Goal: Information Seeking & Learning: Learn about a topic

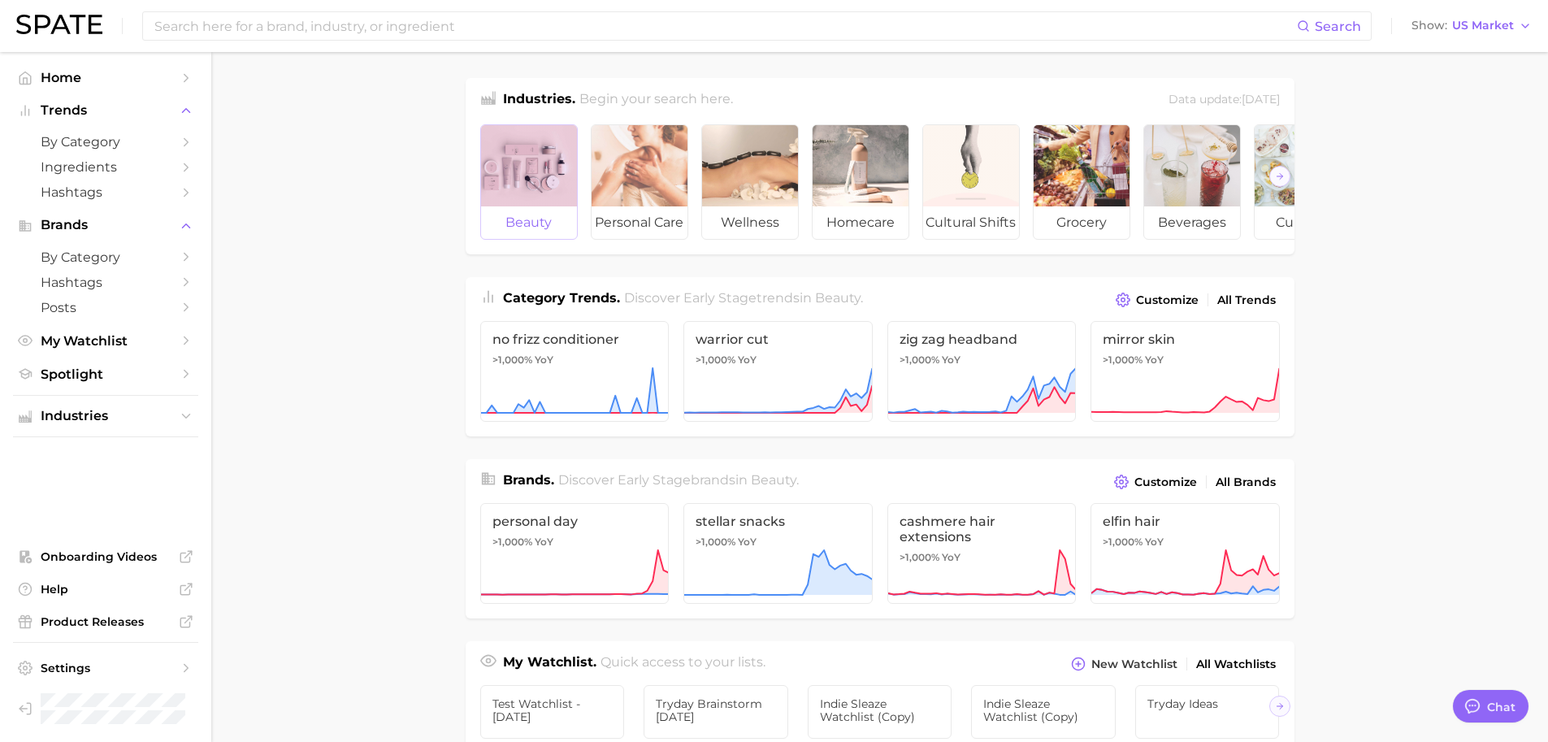
click at [530, 165] on div at bounding box center [529, 165] width 96 height 81
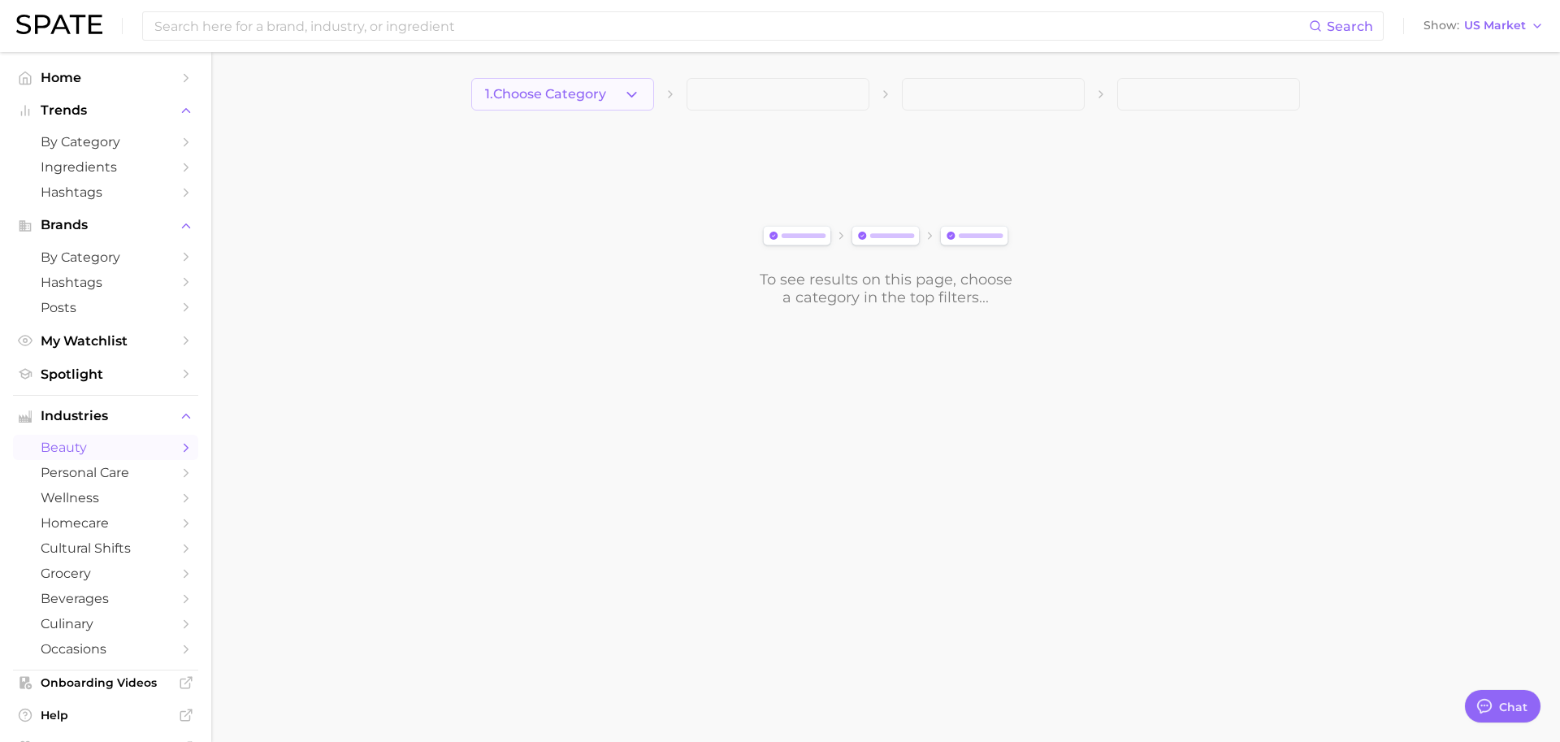
click at [554, 100] on span "1. Choose Category" at bounding box center [545, 94] width 121 height 15
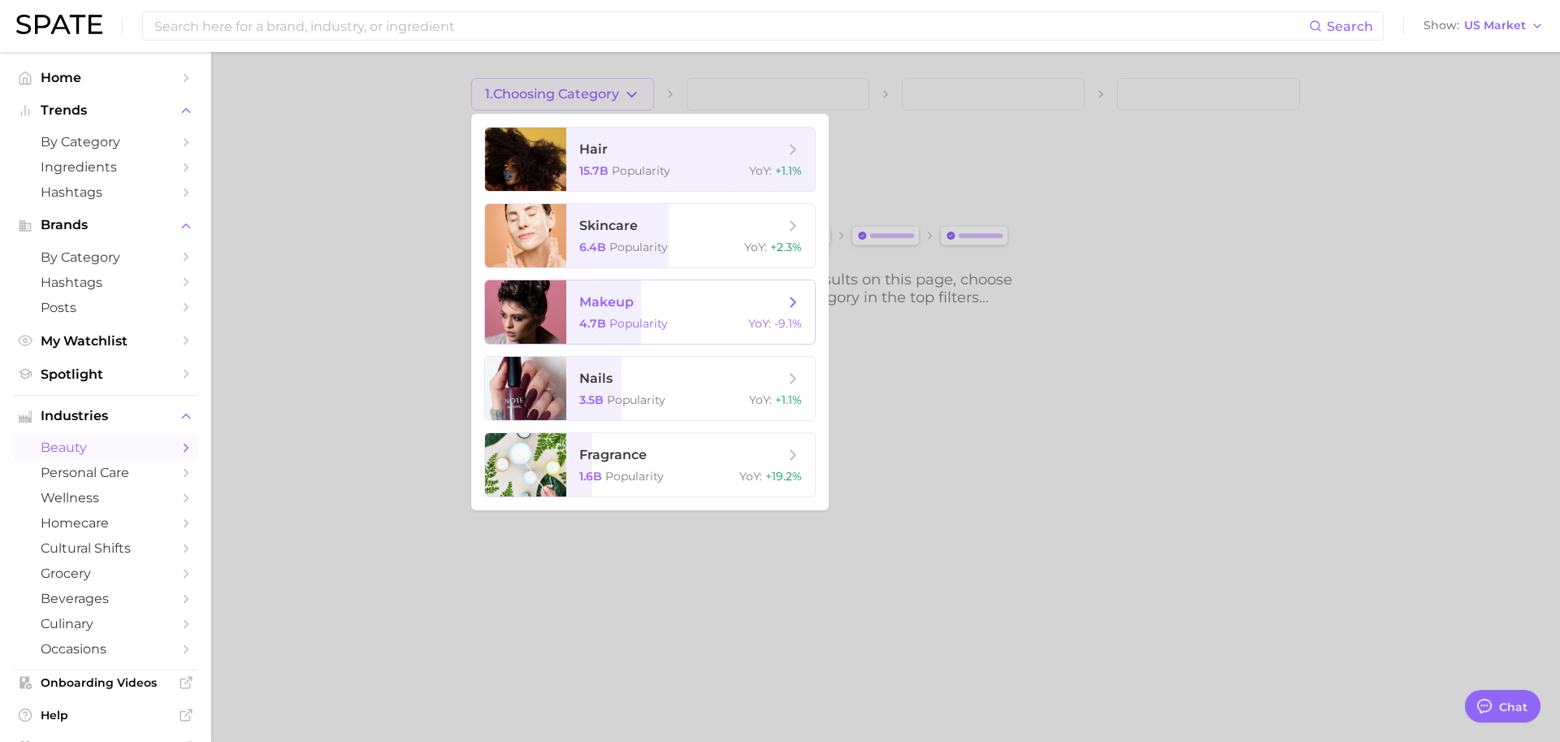
click at [625, 322] on span "Popularity" at bounding box center [638, 323] width 59 height 15
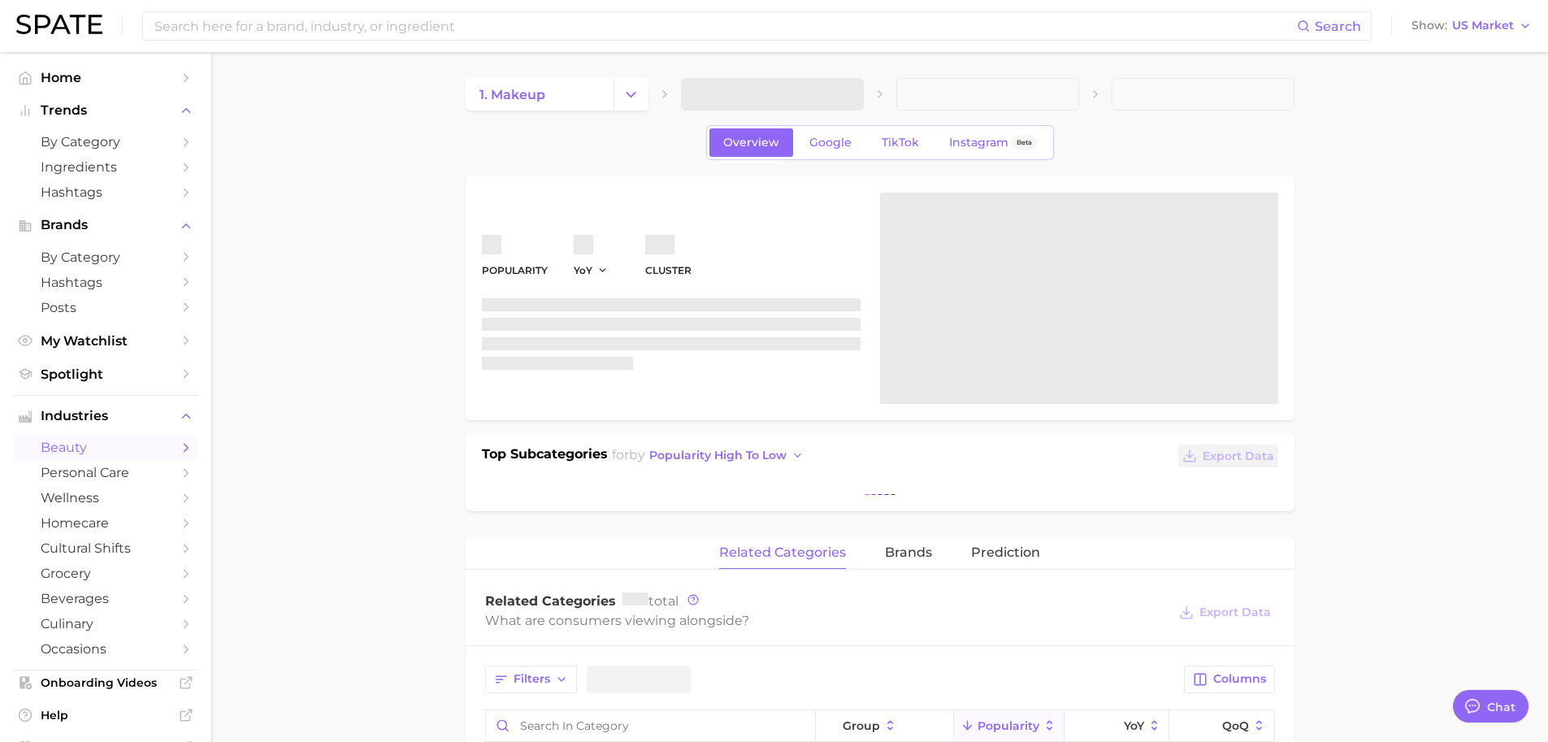
type textarea "x"
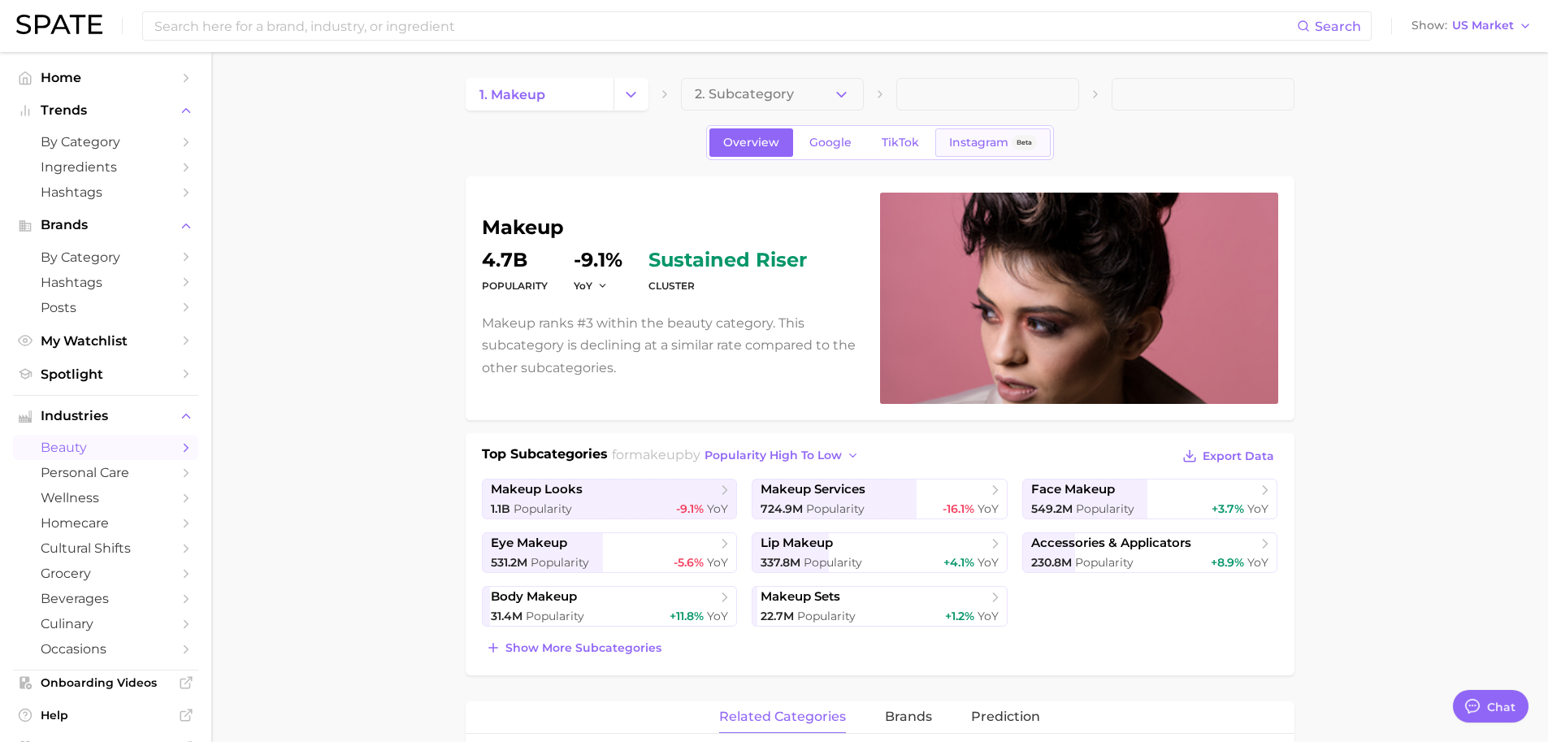
click at [967, 140] on span "Instagram" at bounding box center [978, 143] width 59 height 14
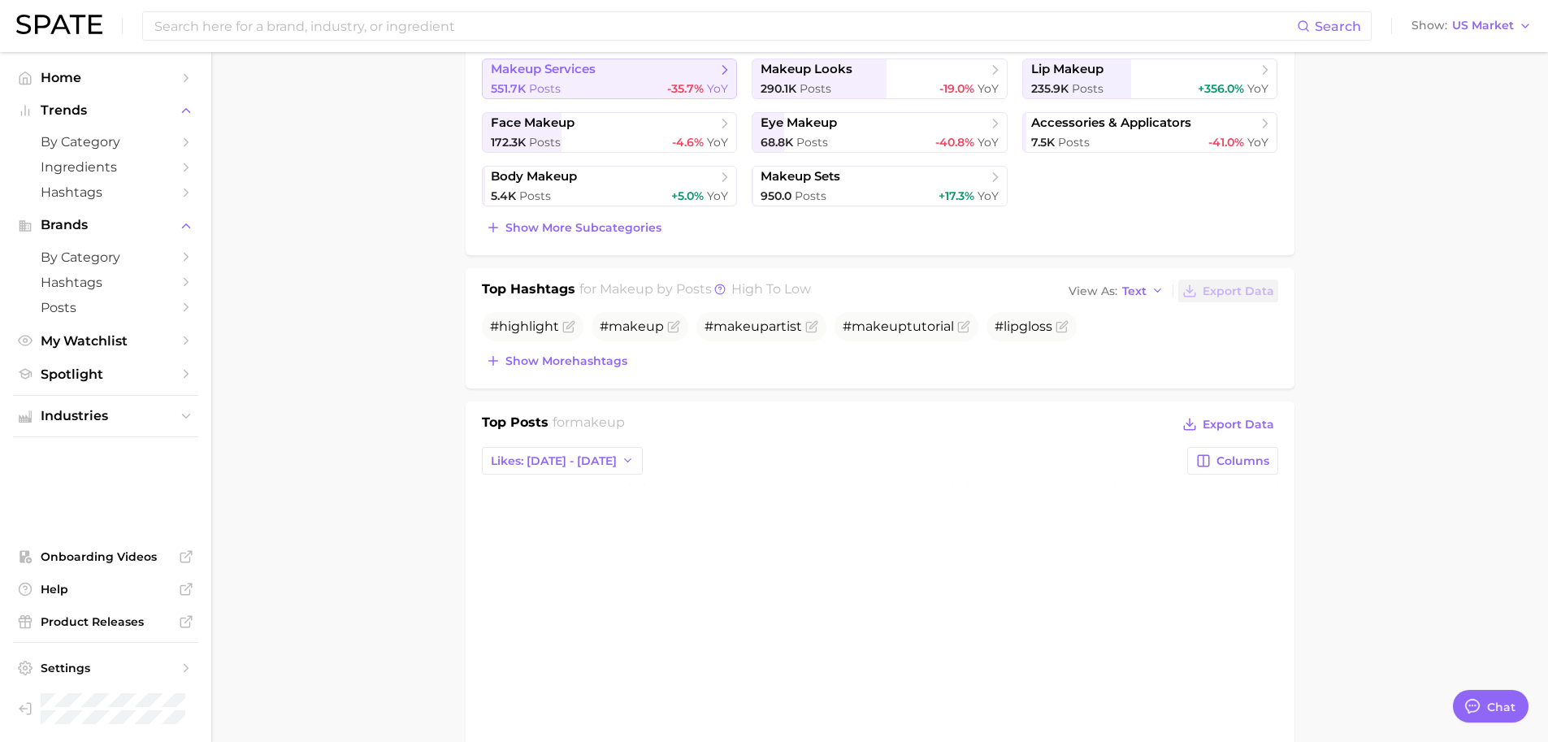
scroll to position [328, 0]
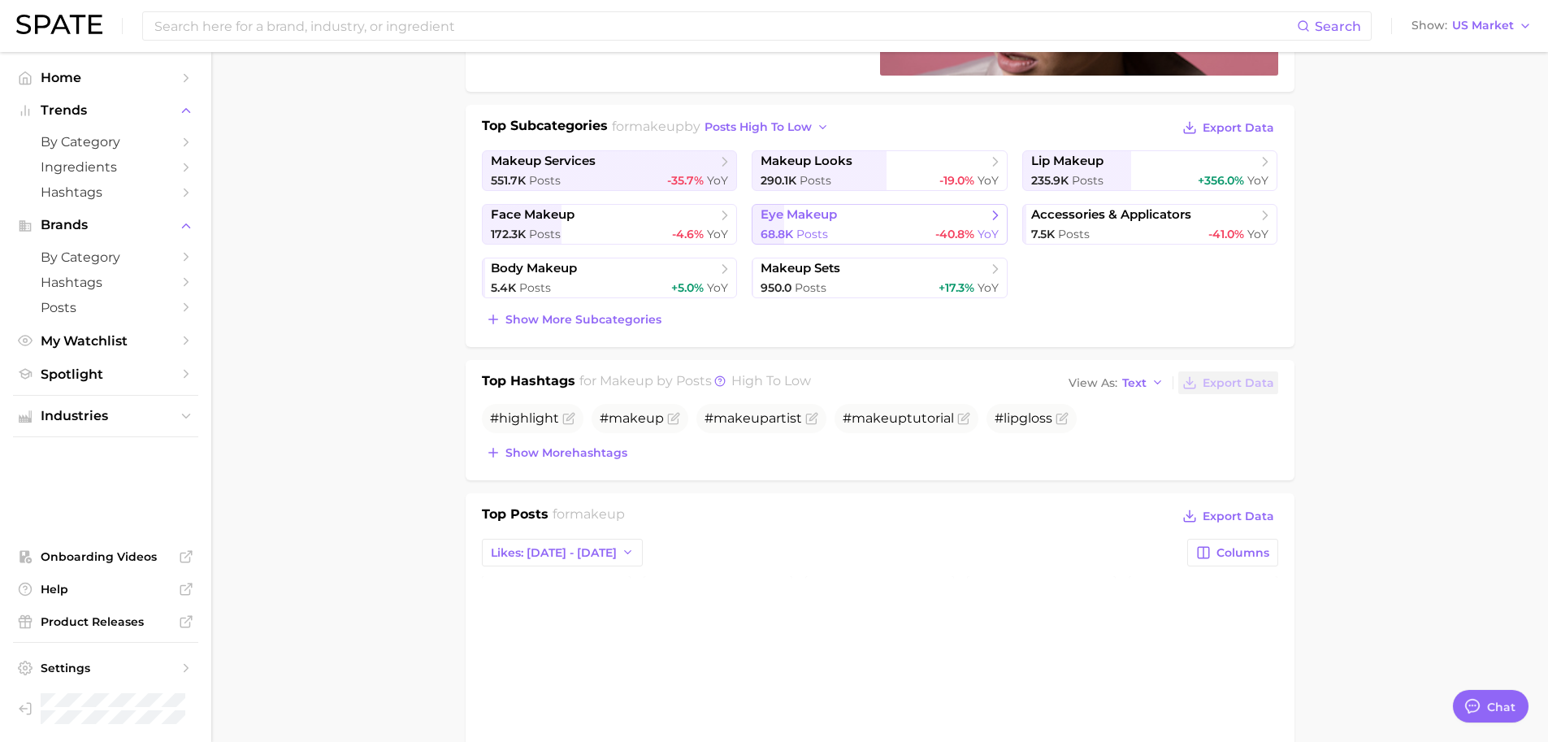
click at [811, 228] on span "Posts" at bounding box center [812, 234] width 32 height 15
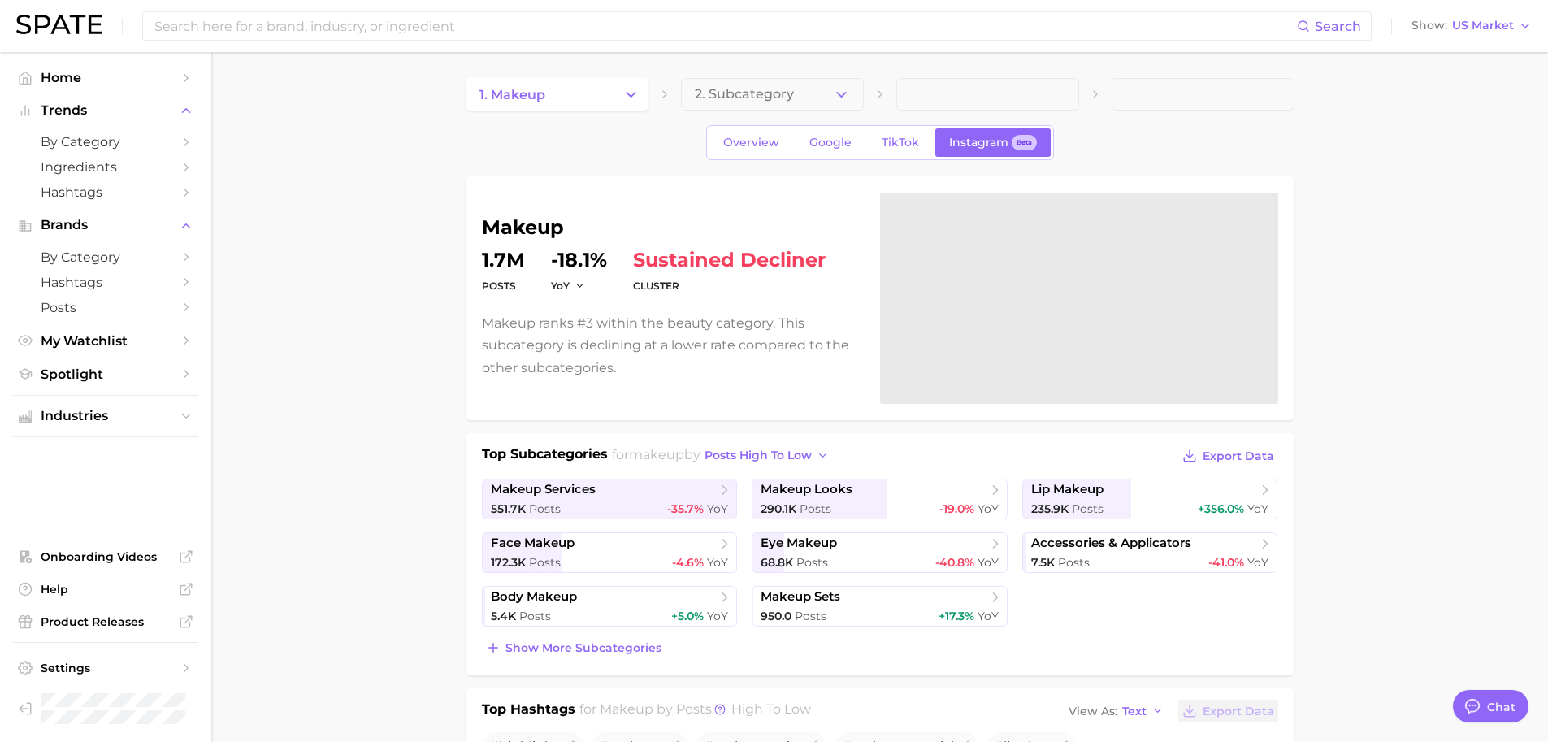
scroll to position [328, 0]
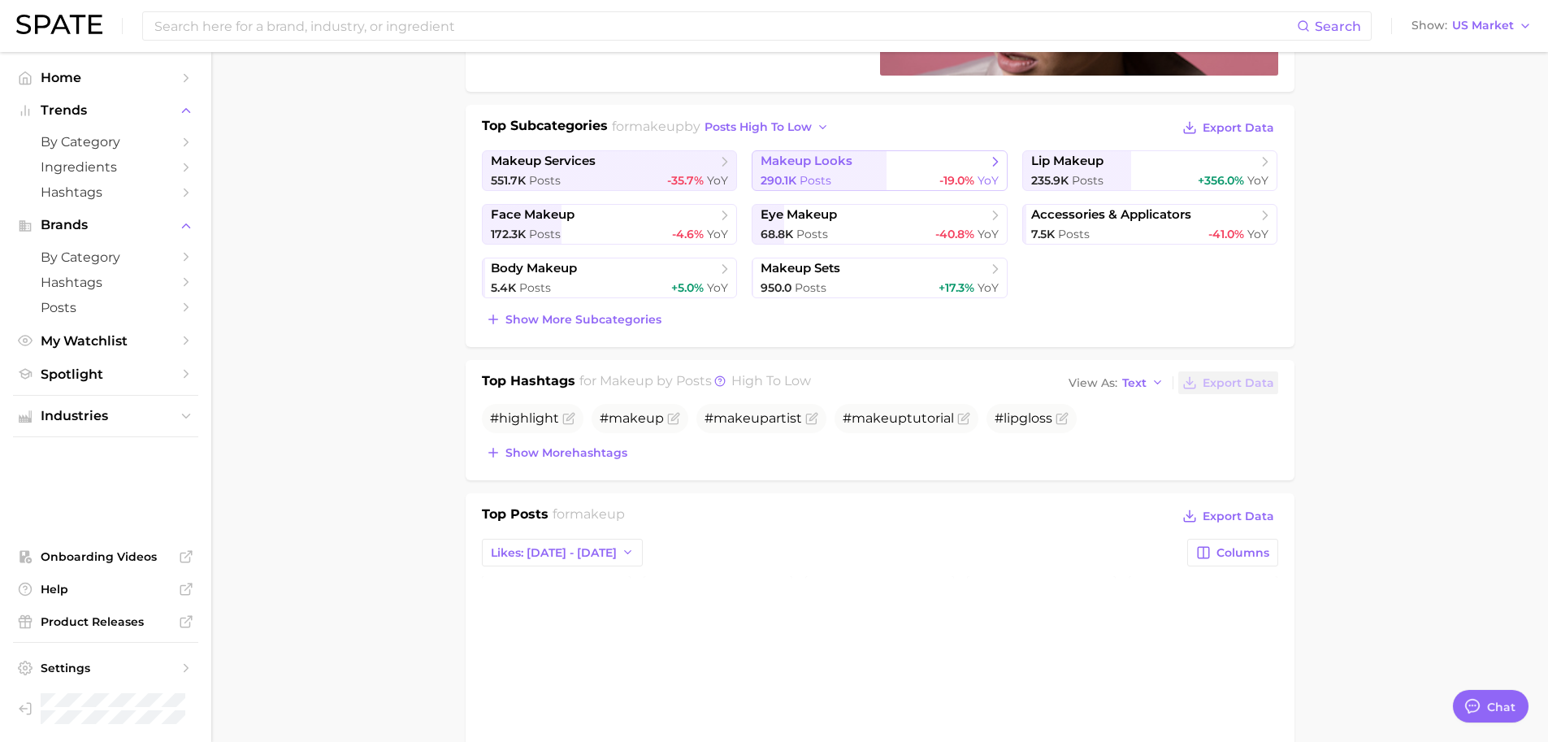
click at [862, 161] on span "makeup looks" at bounding box center [874, 162] width 226 height 16
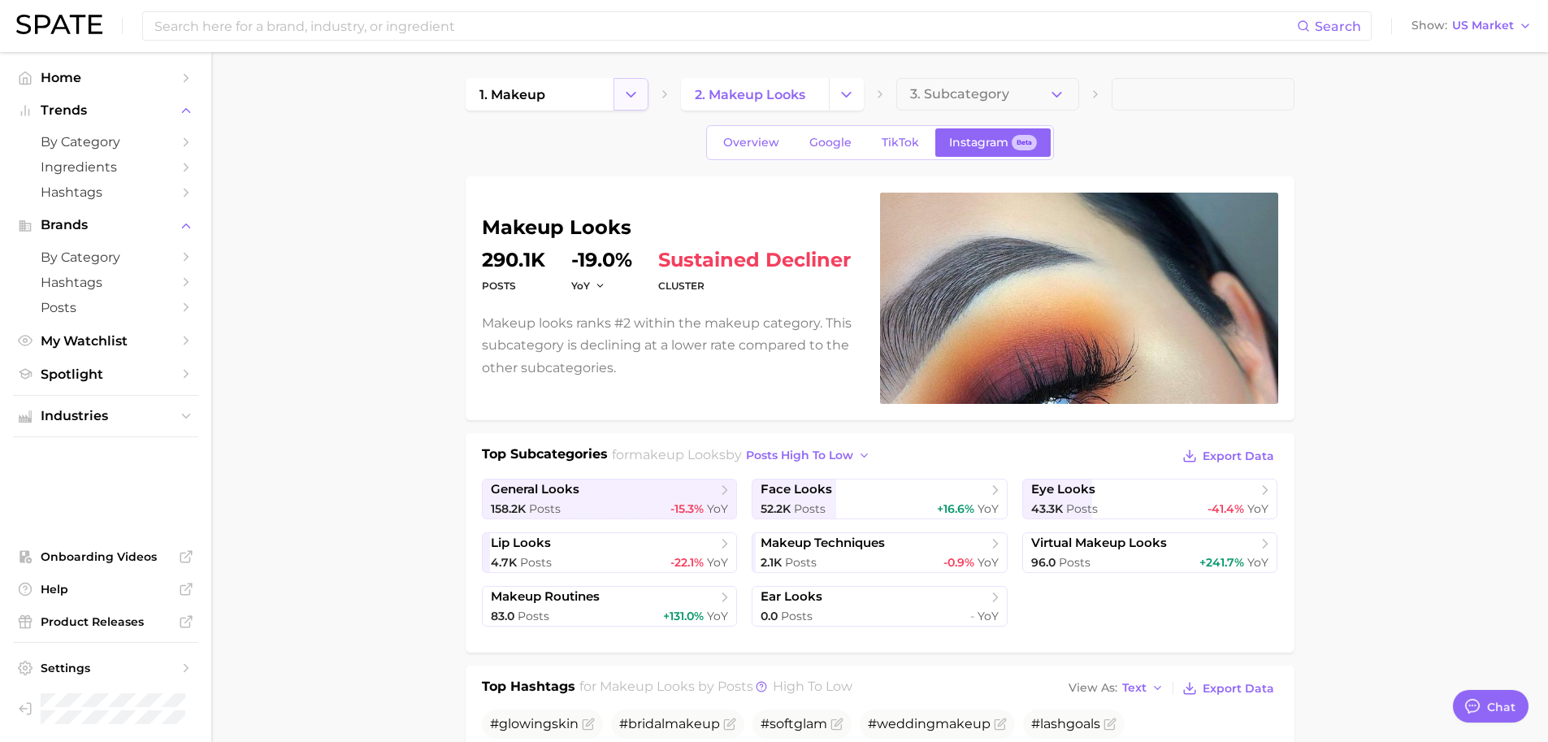
click at [636, 85] on button "Change Category" at bounding box center [631, 94] width 35 height 33
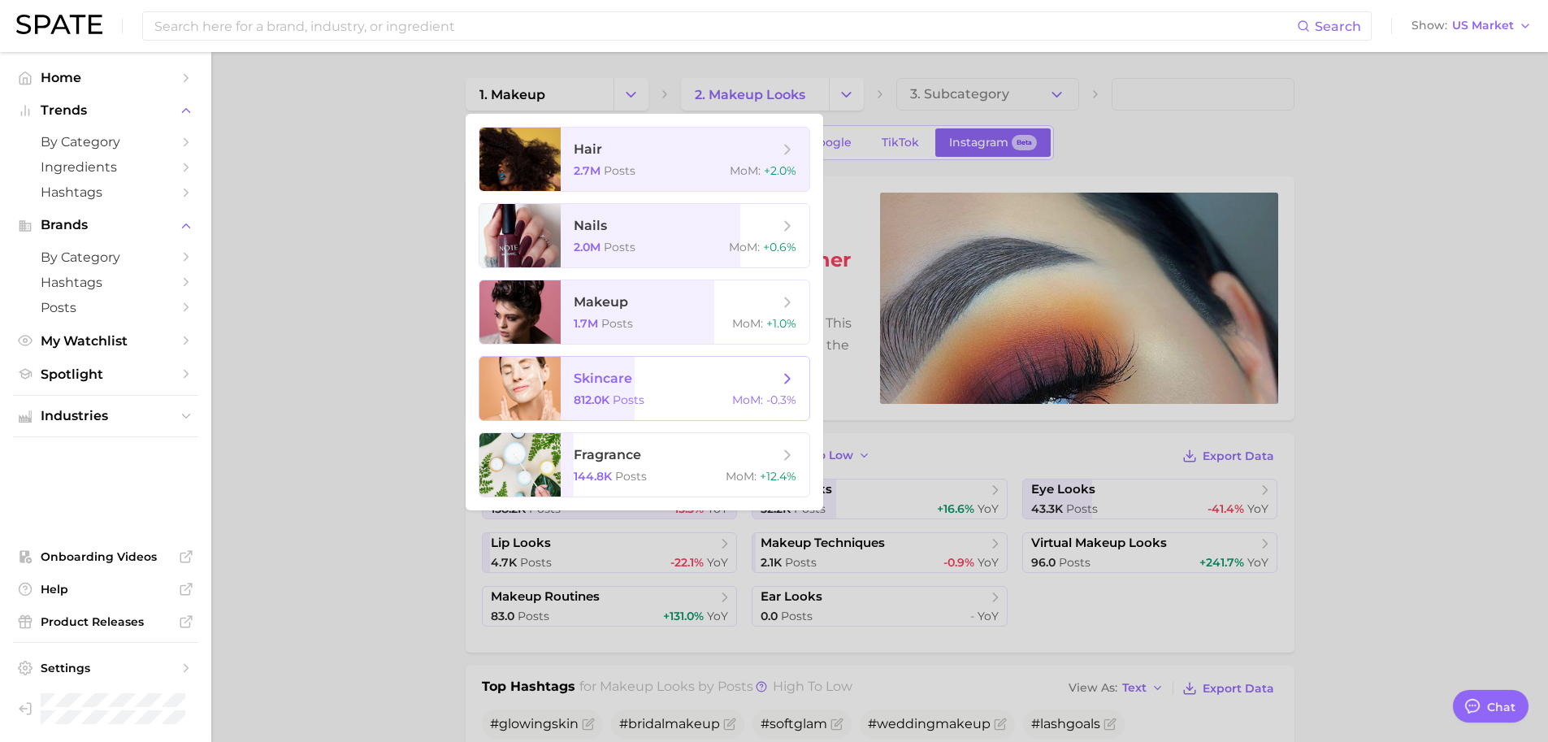
click at [595, 406] on span "812.0k" at bounding box center [592, 400] width 36 height 15
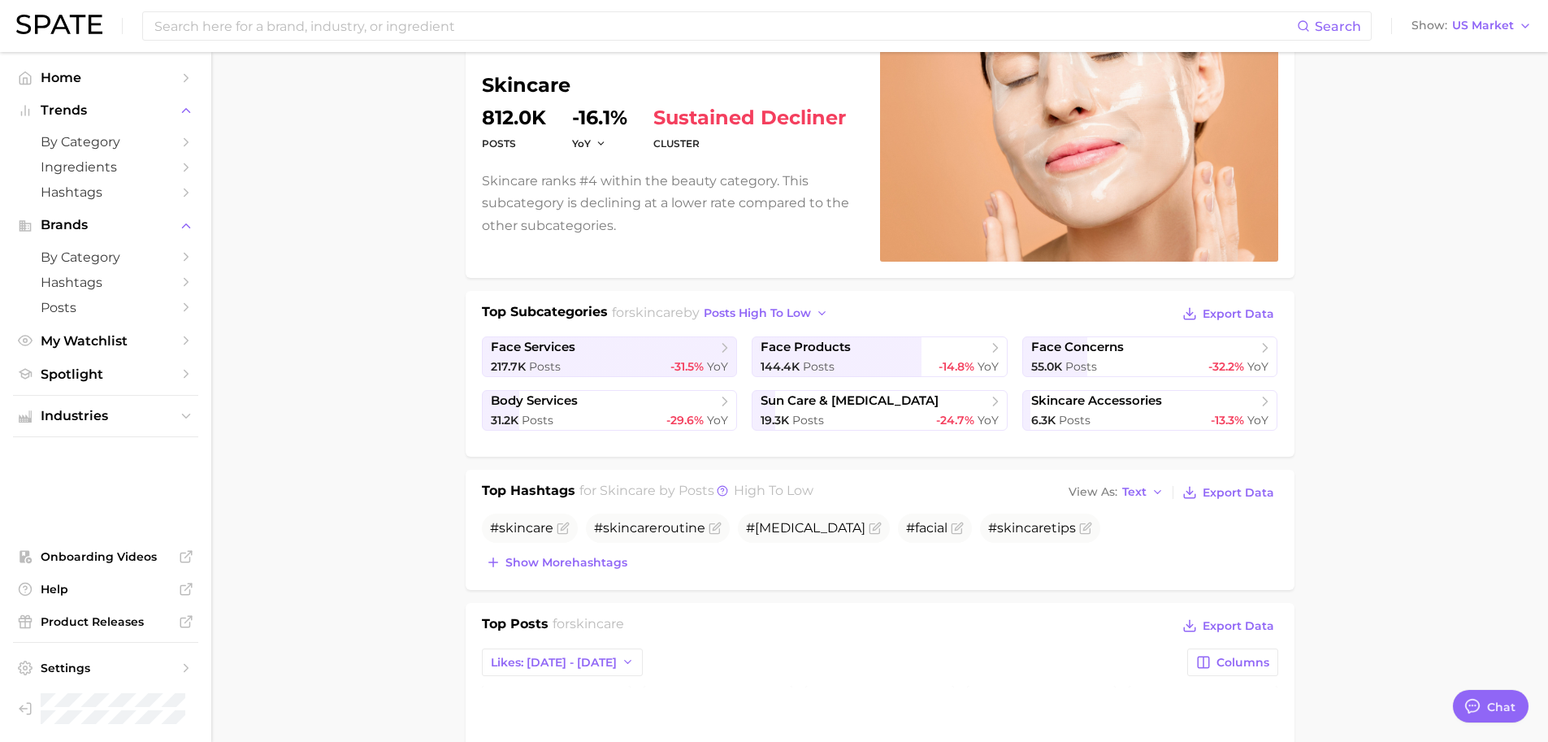
scroll to position [141, 0]
click at [835, 371] on div "144.4k Posts -14.8% YoY" at bounding box center [880, 367] width 238 height 15
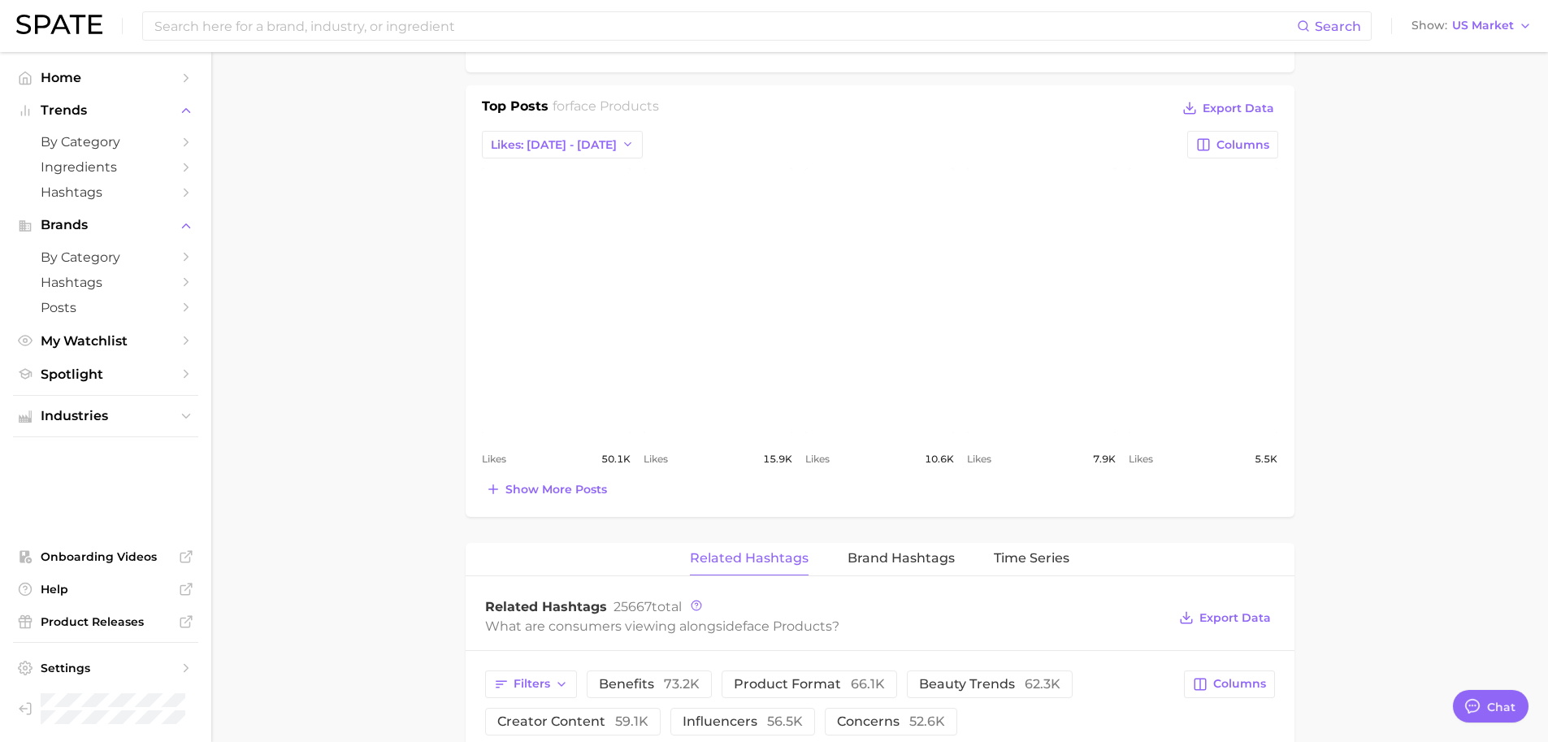
scroll to position [754, 0]
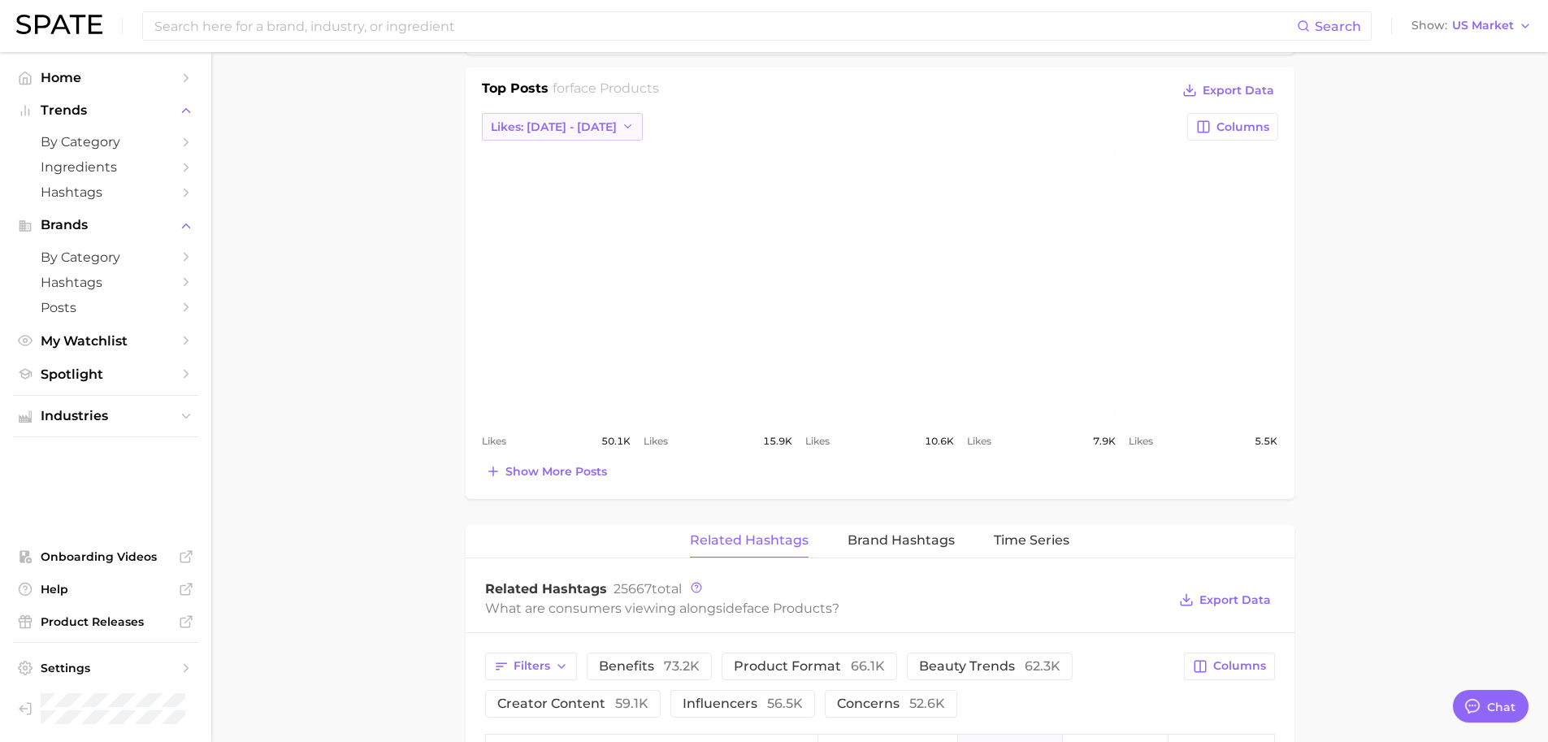
click at [622, 125] on icon "button" at bounding box center [628, 126] width 13 height 13
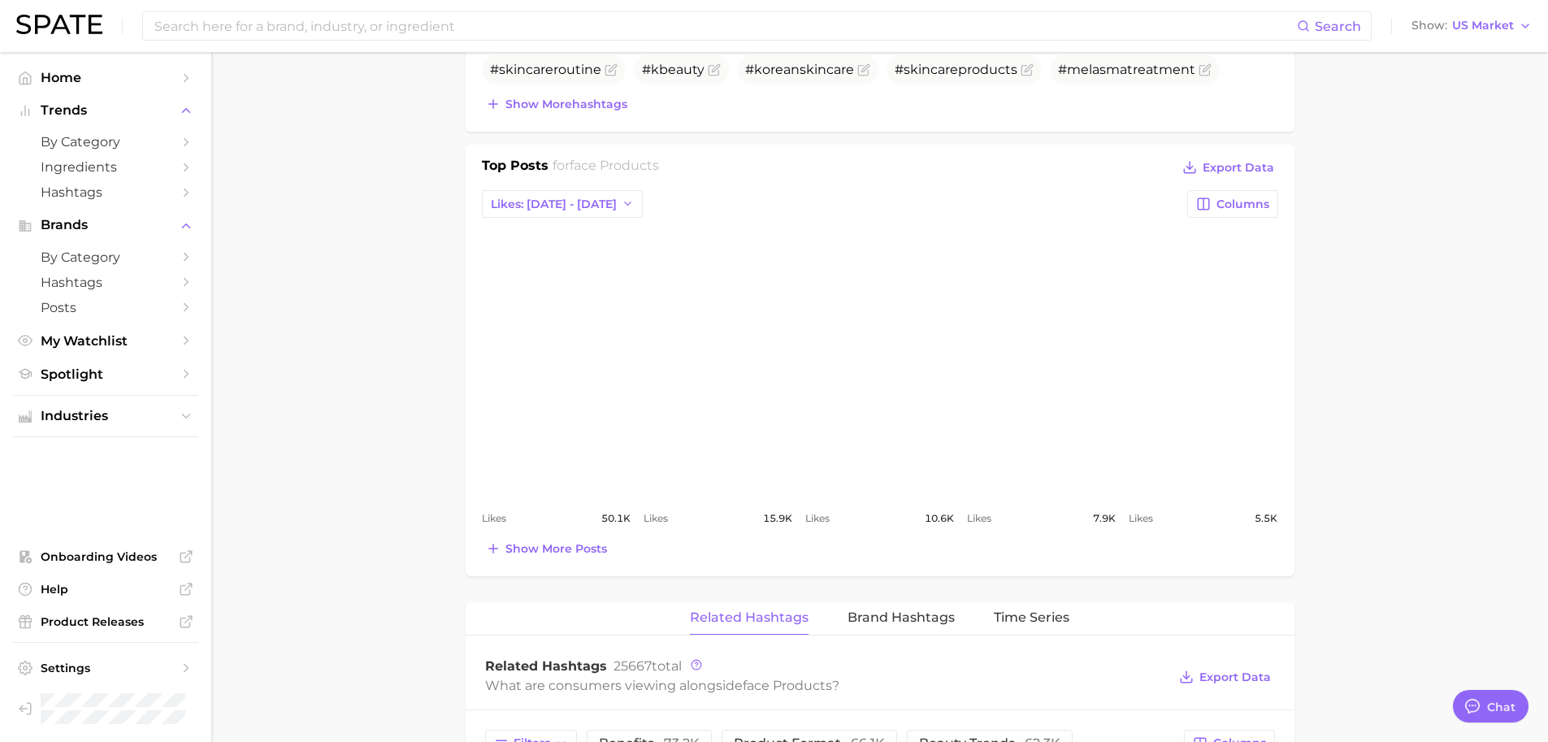
scroll to position [676, 0]
click at [571, 543] on span "Show more posts" at bounding box center [556, 550] width 102 height 14
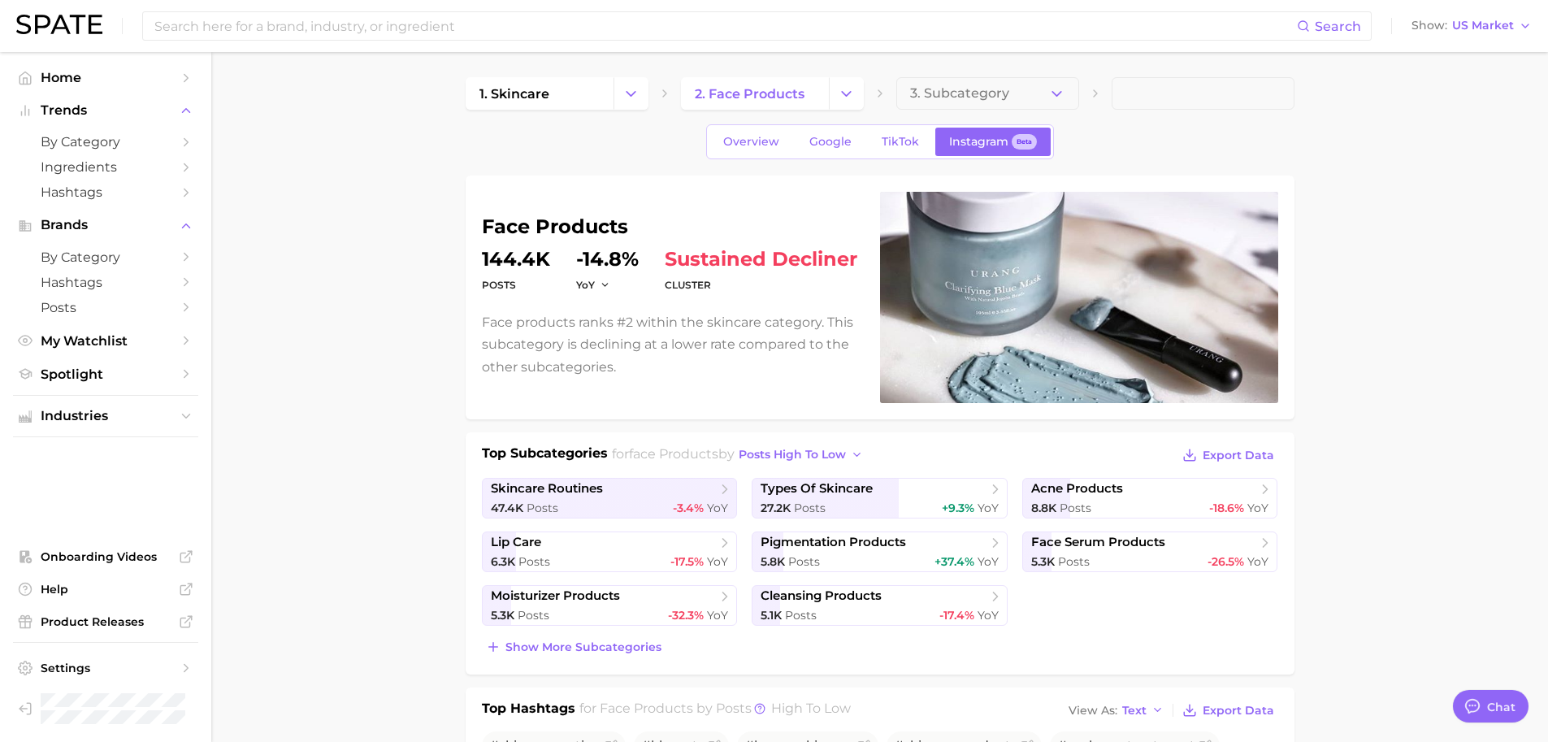
scroll to position [0, 0]
click at [631, 99] on icon "Change Category" at bounding box center [630, 94] width 17 height 17
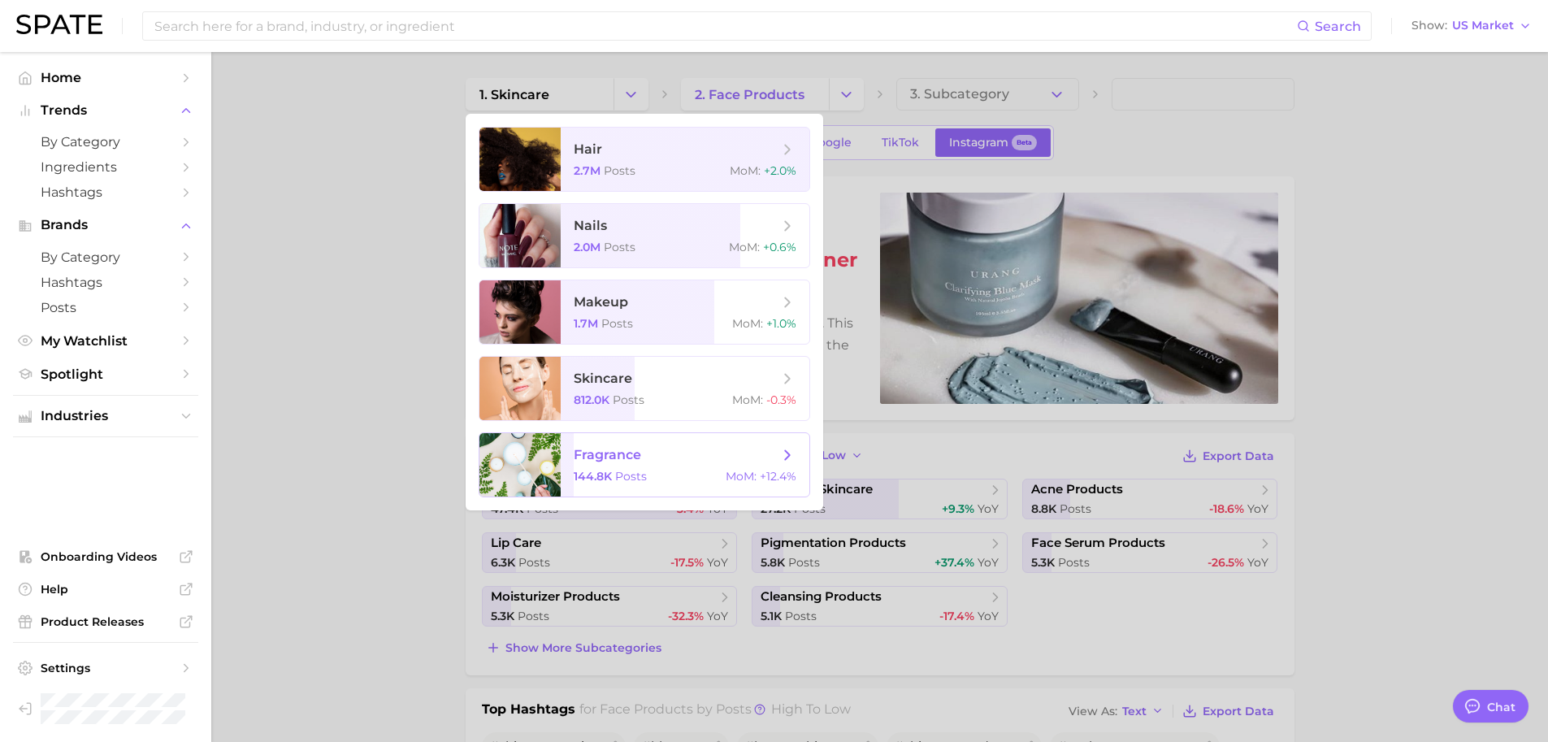
click at [628, 474] on span "Posts" at bounding box center [631, 476] width 32 height 15
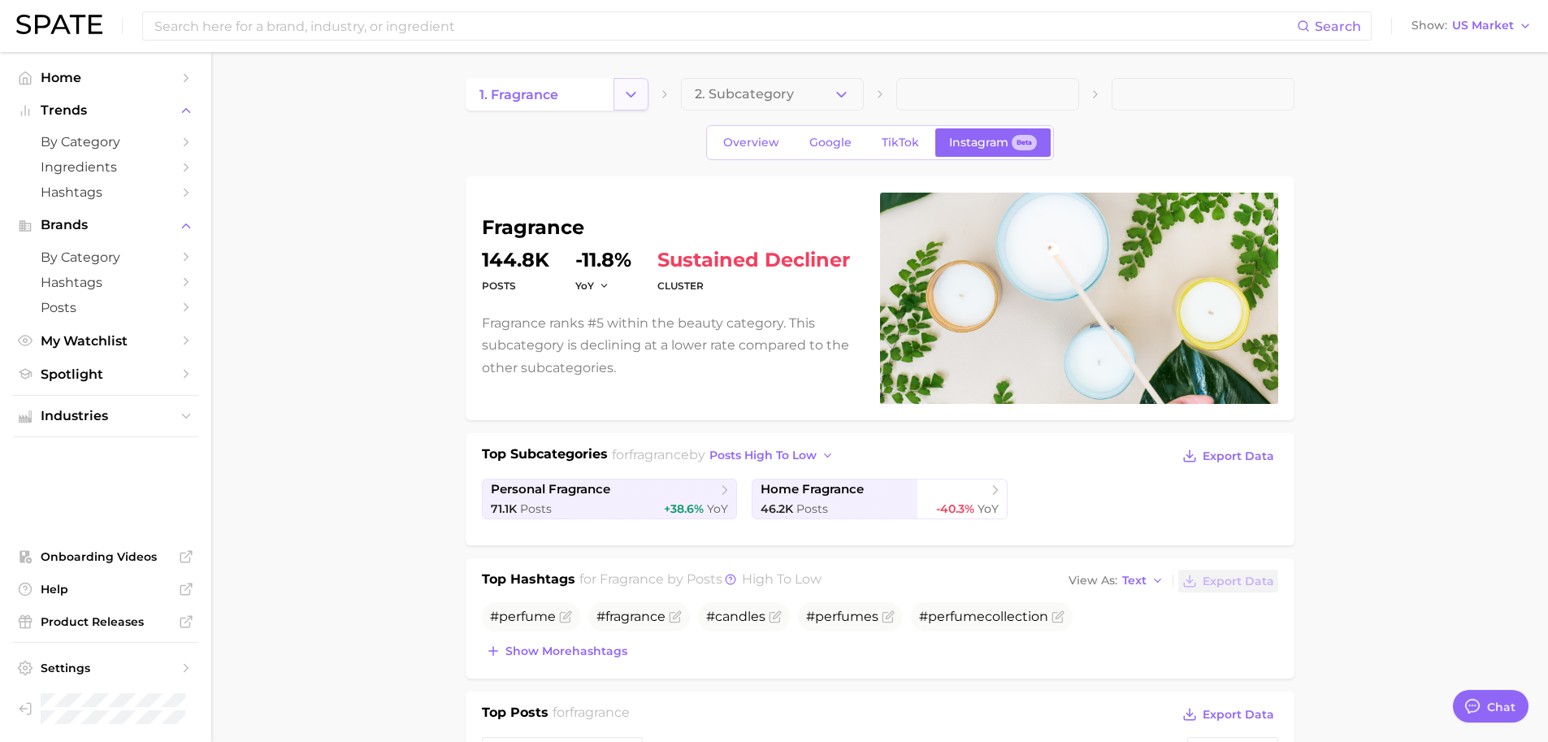
click at [626, 106] on button "Change Category" at bounding box center [631, 94] width 35 height 33
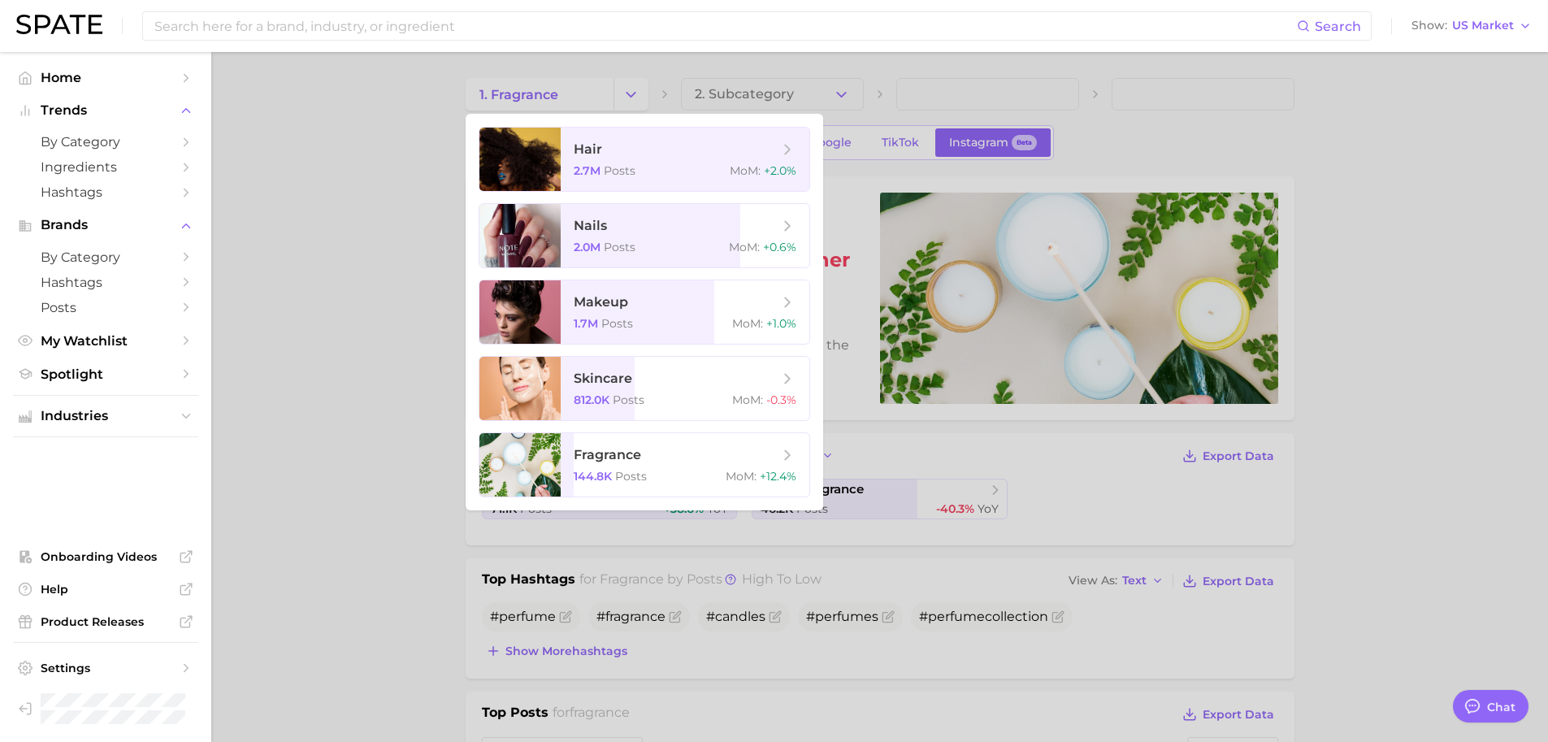
click at [700, 80] on div at bounding box center [774, 371] width 1548 height 742
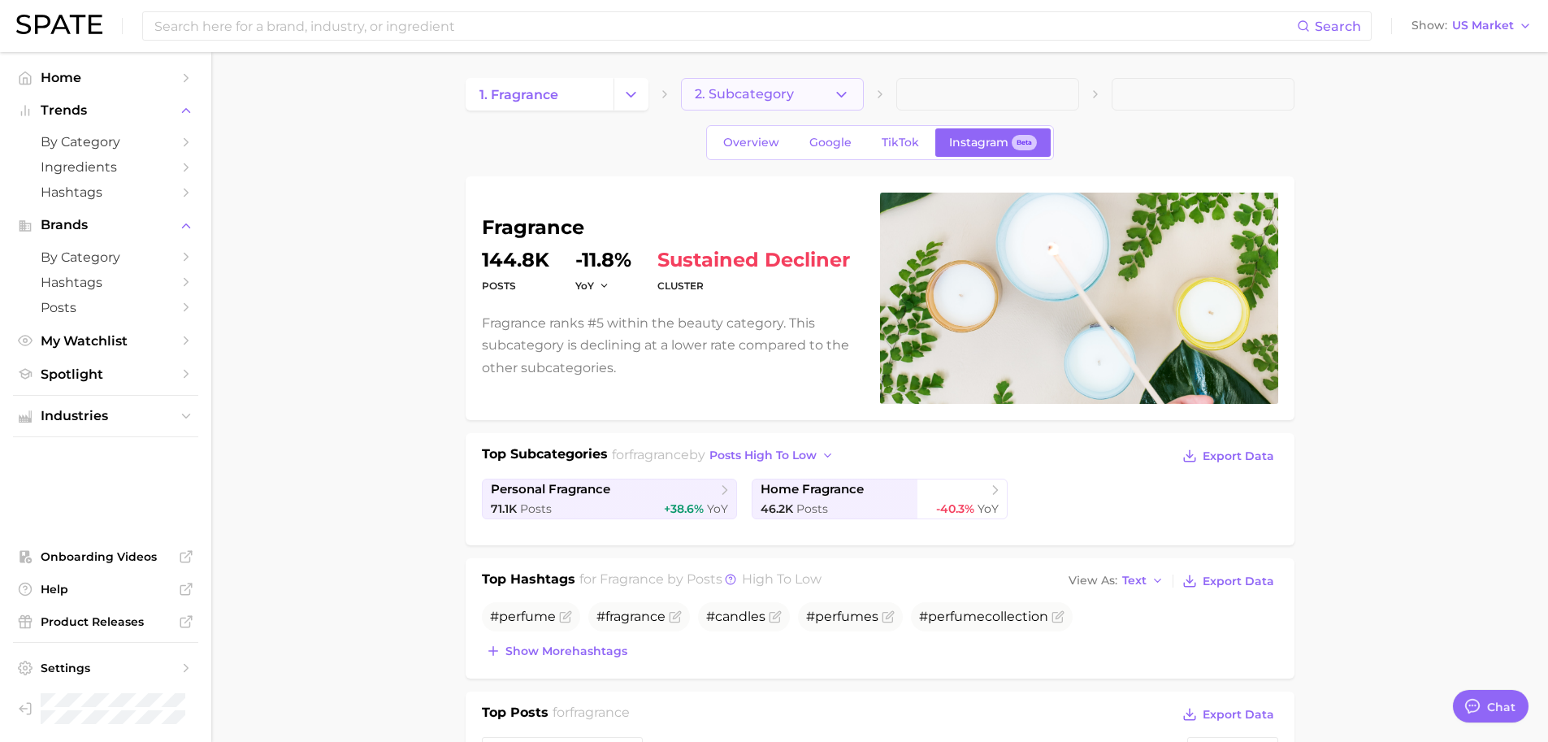
click at [702, 101] on span "2. Subcategory" at bounding box center [744, 94] width 99 height 15
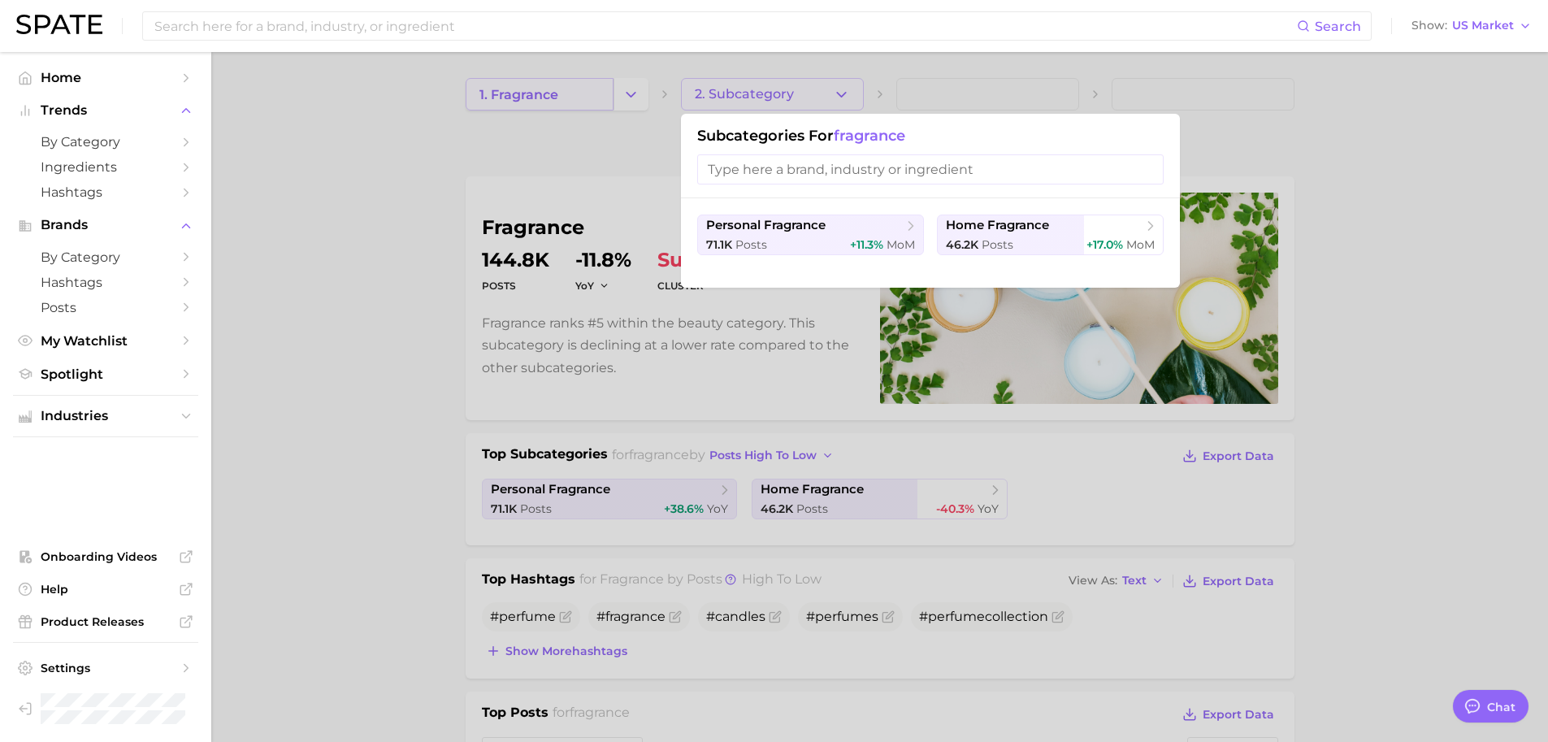
click at [611, 94] on div at bounding box center [774, 371] width 1548 height 742
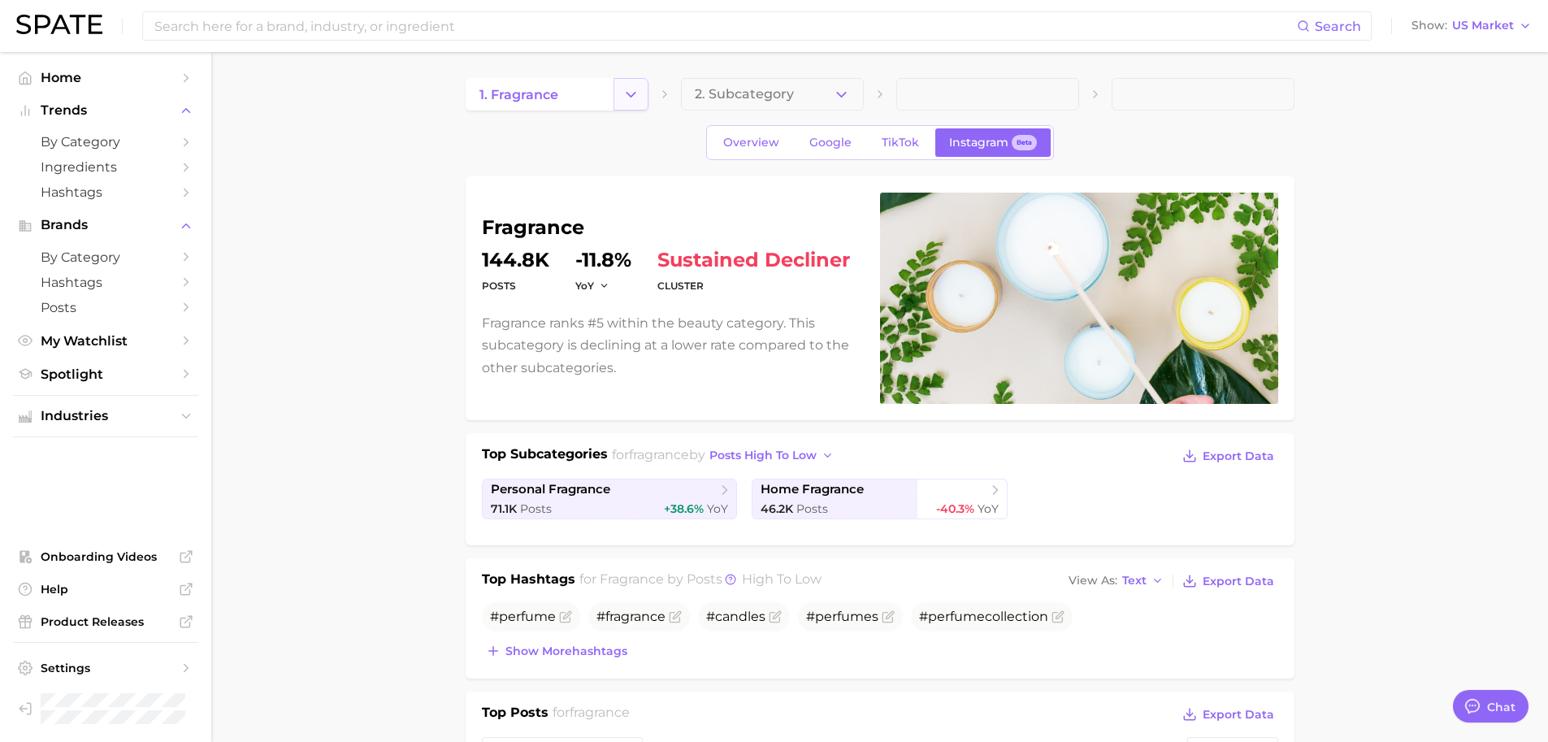
click at [623, 95] on icon "Change Category" at bounding box center [630, 94] width 17 height 17
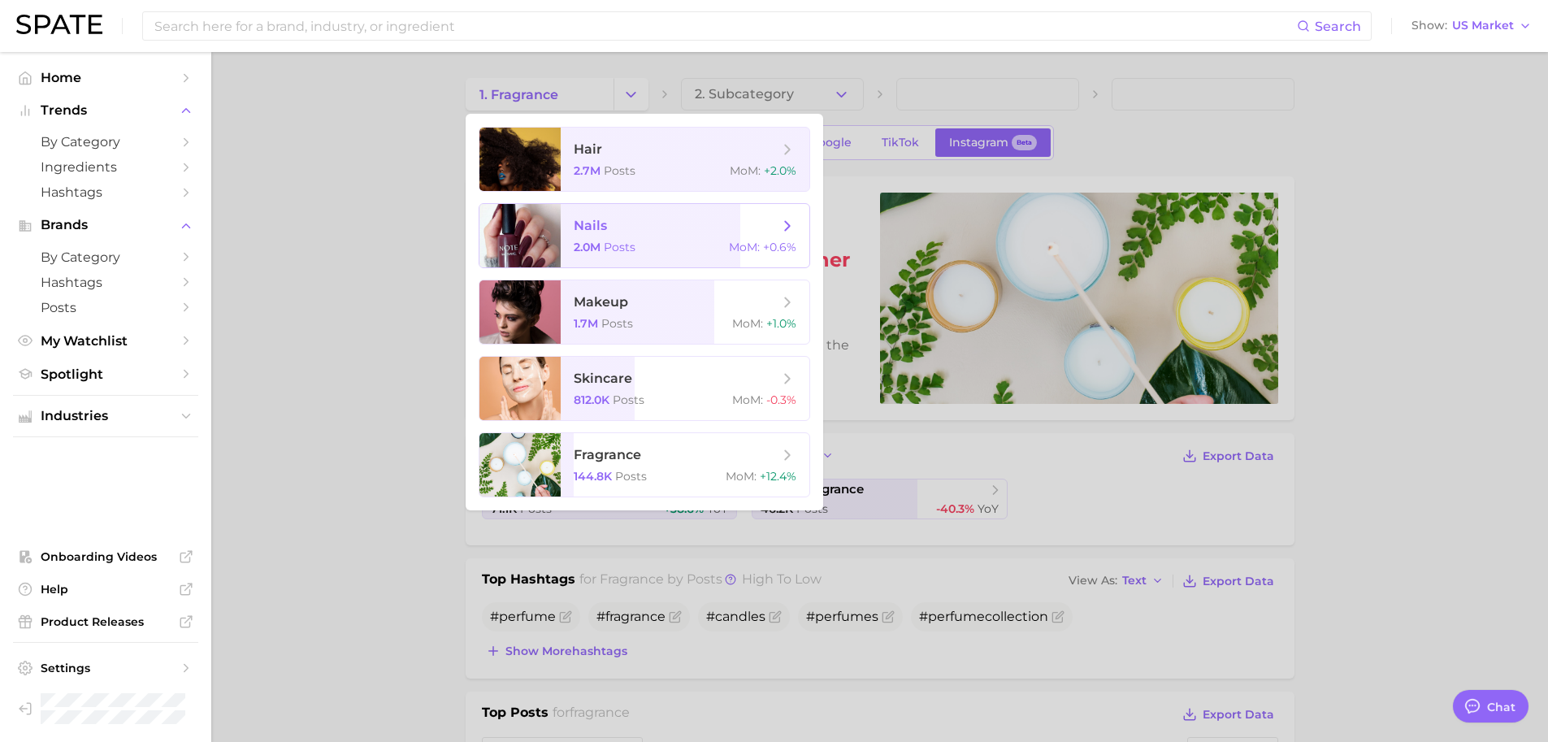
click at [618, 239] on span "nails 2.0m Posts MoM : +0.6%" at bounding box center [685, 235] width 249 height 63
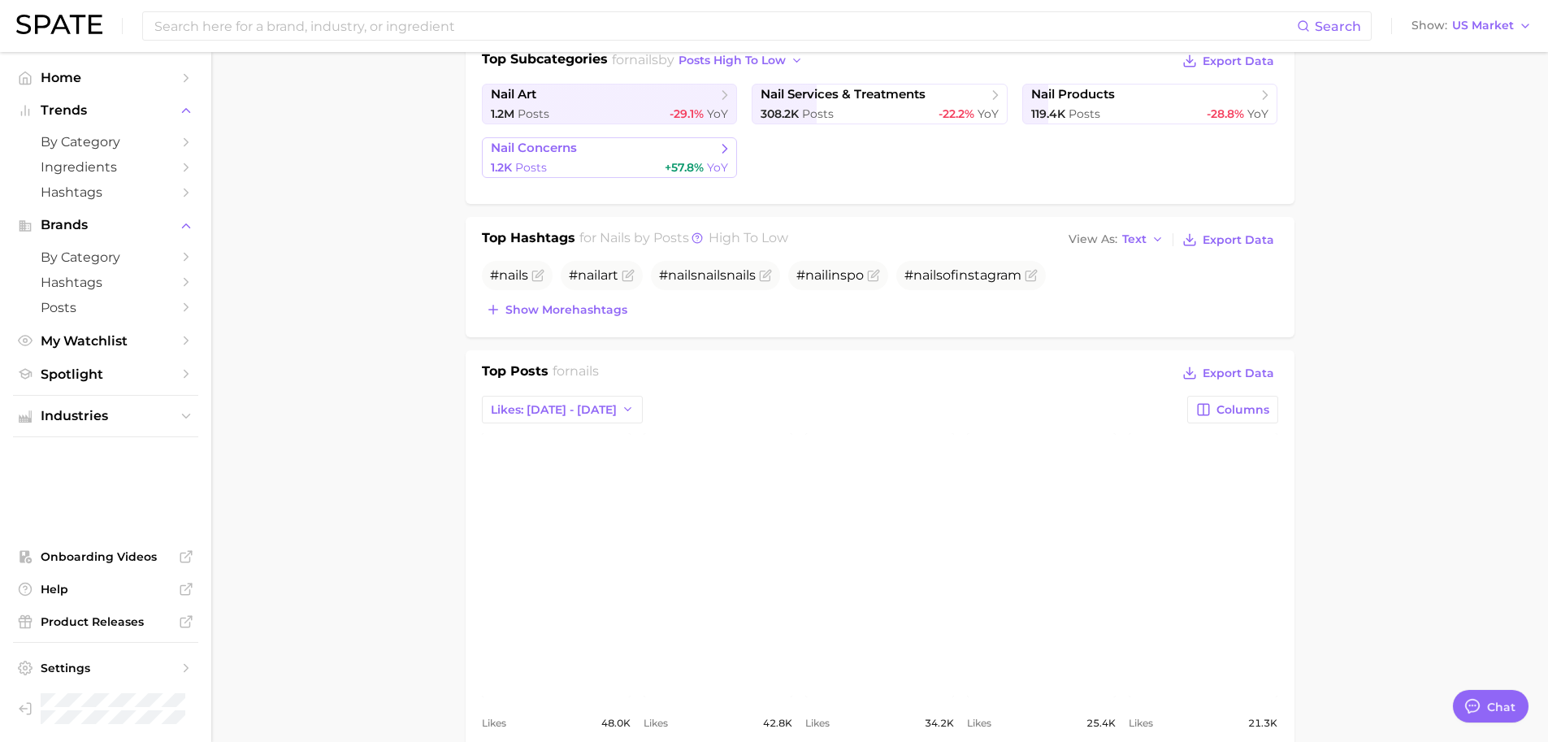
scroll to position [315, 0]
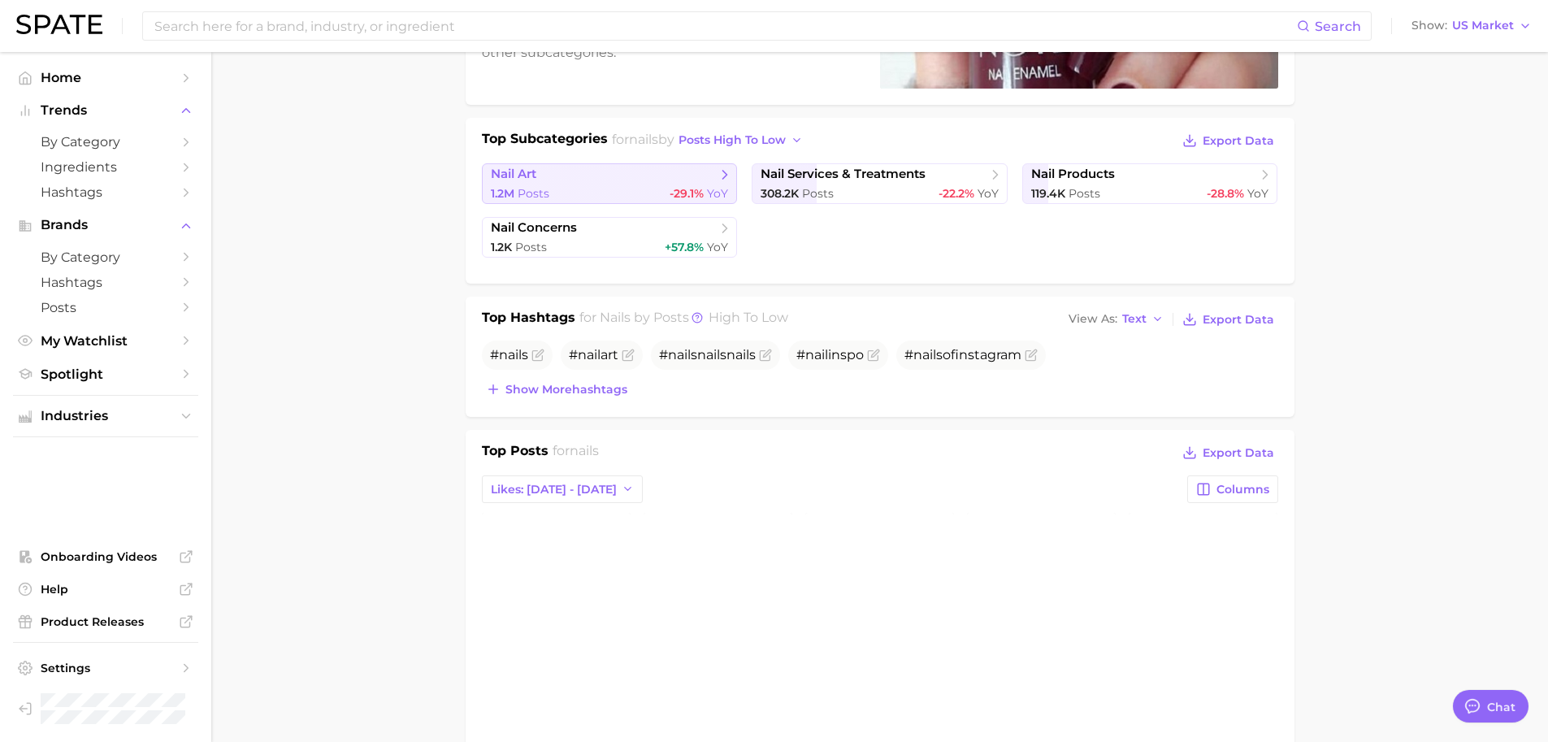
click at [701, 180] on span "nail art" at bounding box center [604, 175] width 226 height 16
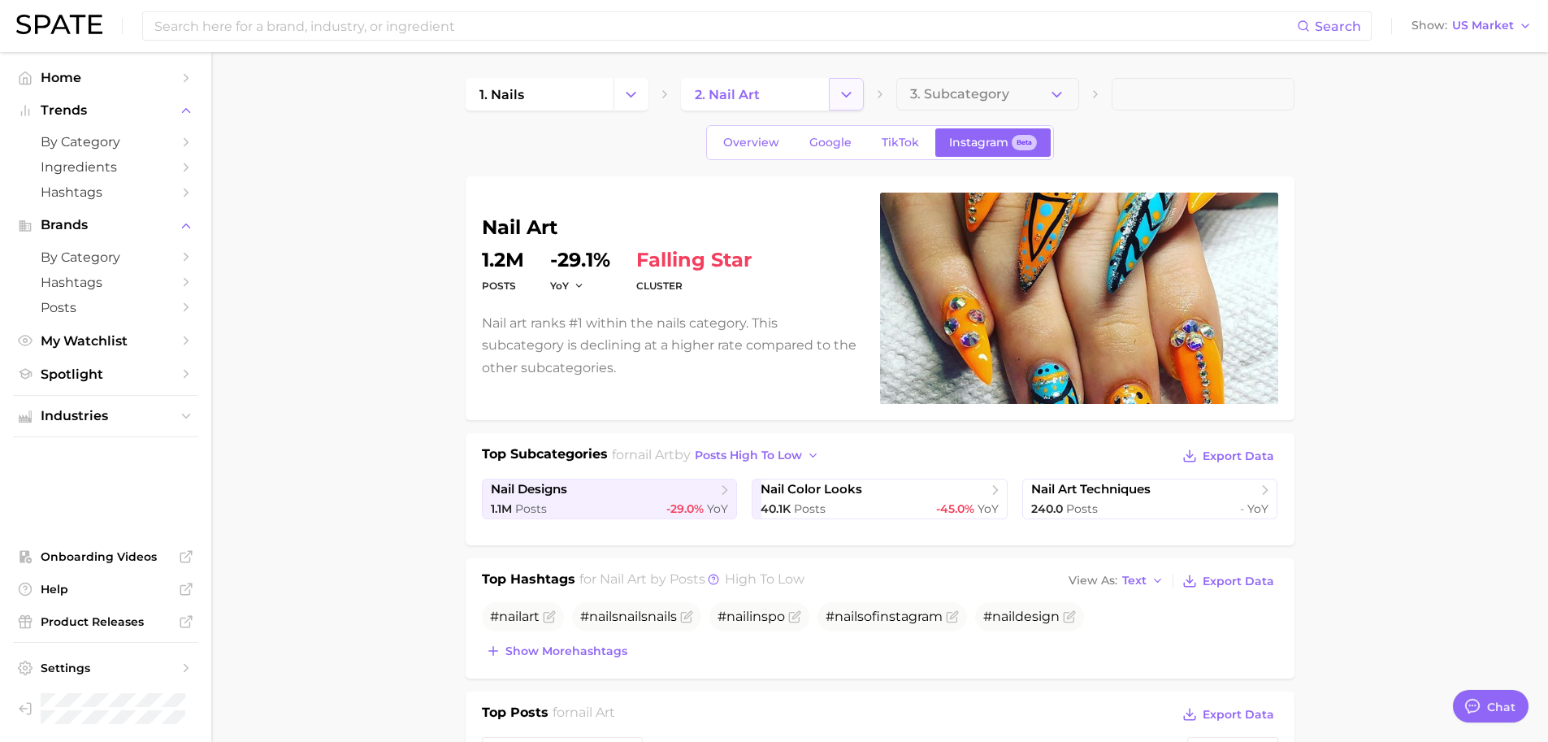
click at [854, 95] on icon "Change Category" at bounding box center [846, 94] width 17 height 17
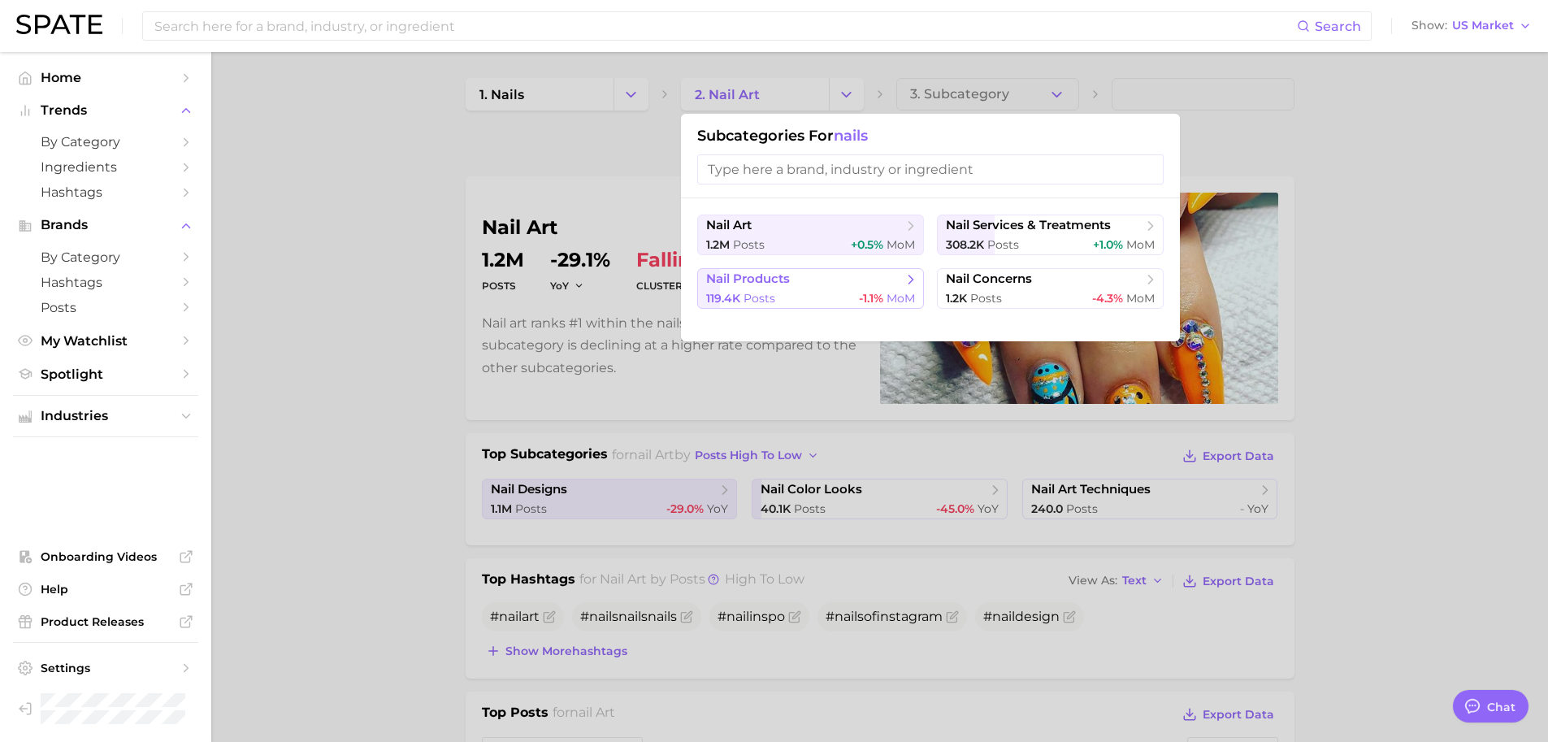
click at [852, 297] on div "119.4k Posts -1.1% MoM" at bounding box center [810, 298] width 209 height 15
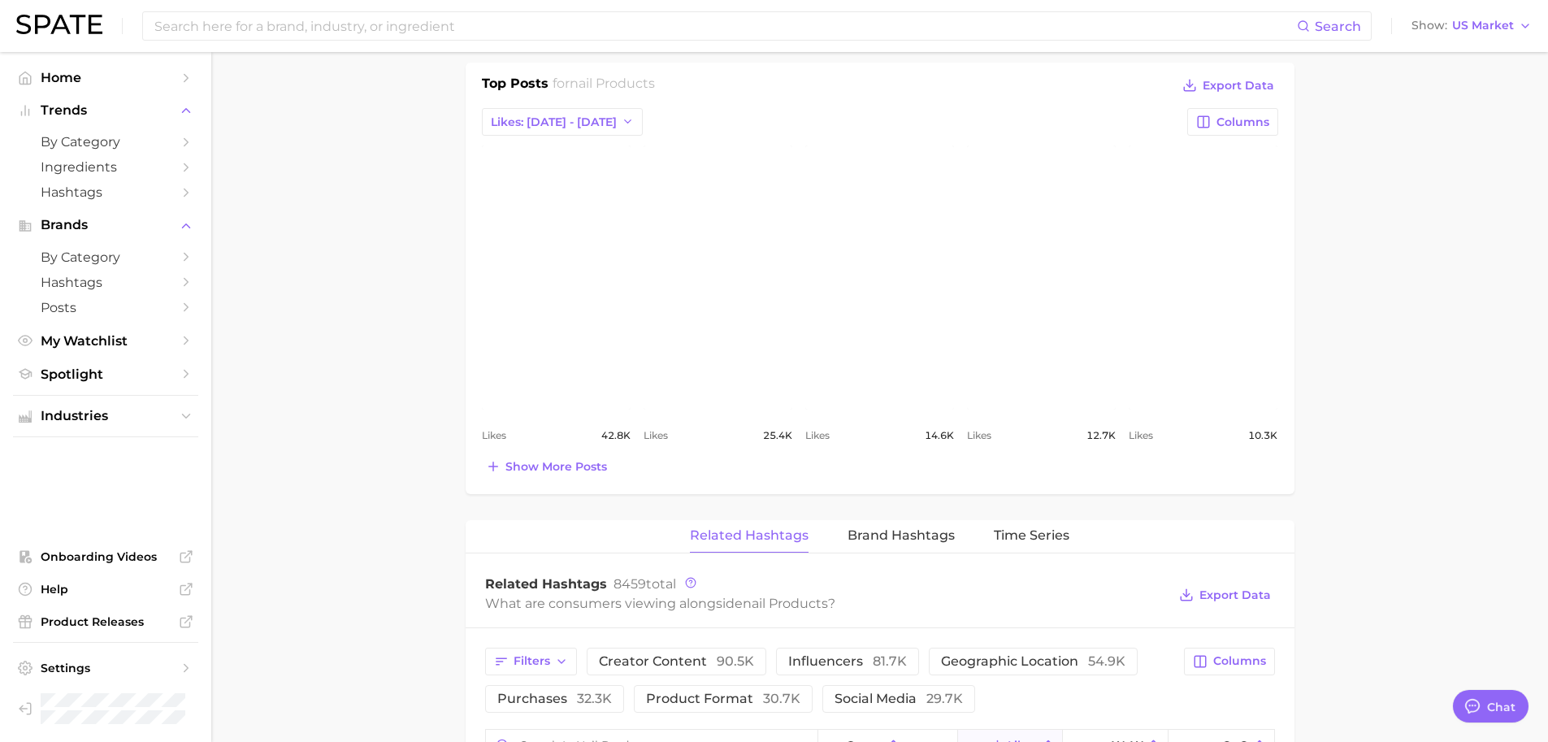
scroll to position [740, 0]
click at [520, 461] on span "Show more posts" at bounding box center [556, 464] width 102 height 14
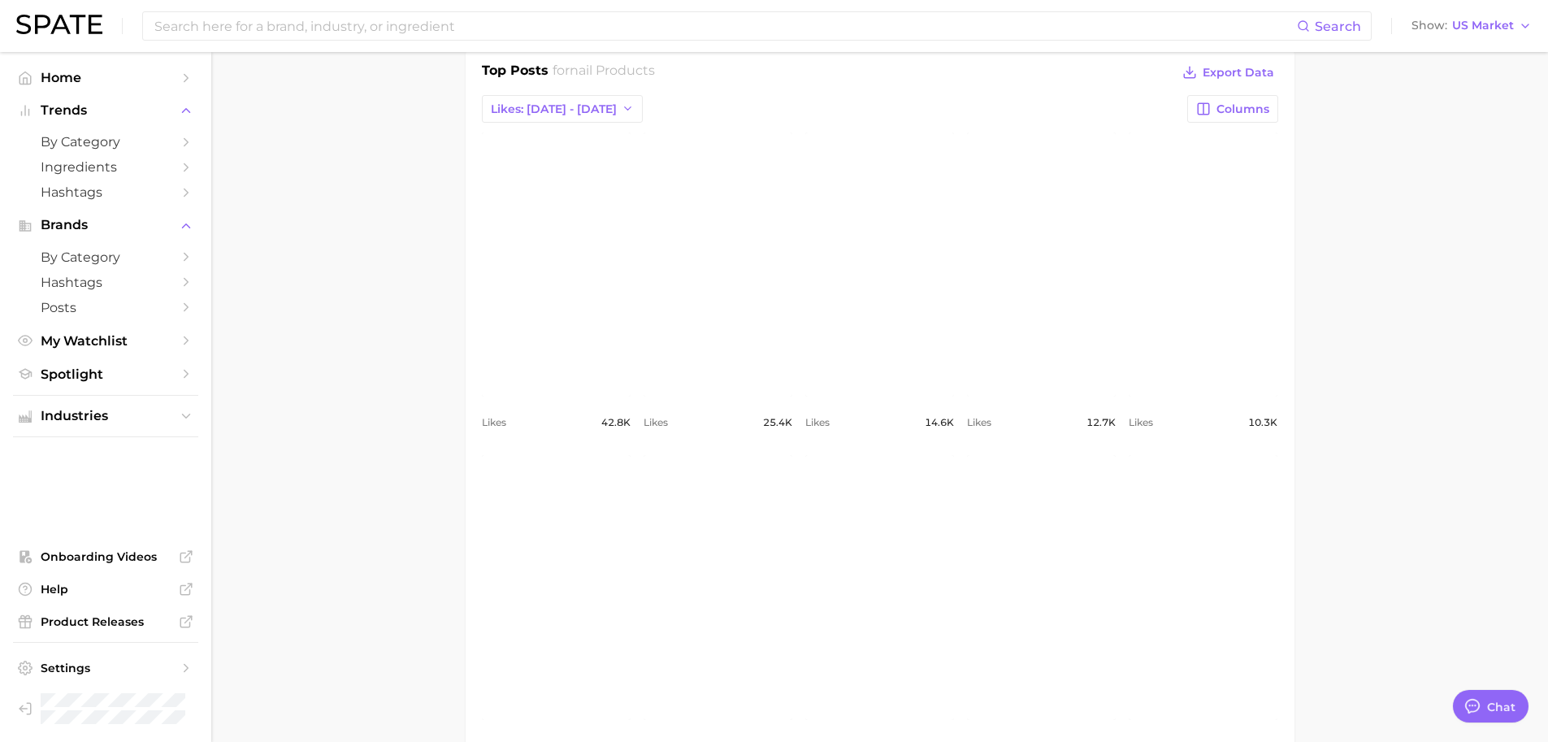
scroll to position [746, 0]
type textarea "x"
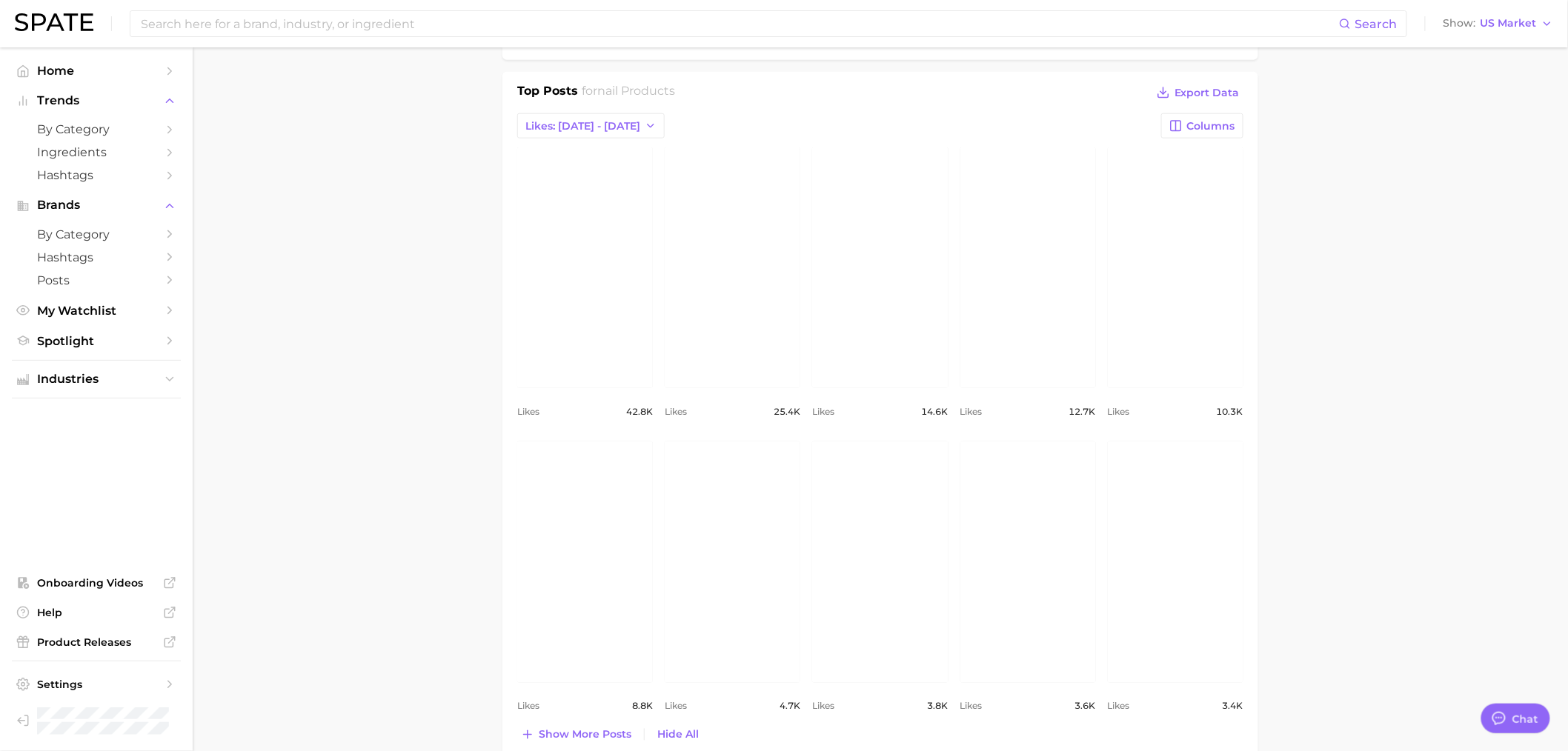
scroll to position [656, 0]
